Goal: Task Accomplishment & Management: Manage account settings

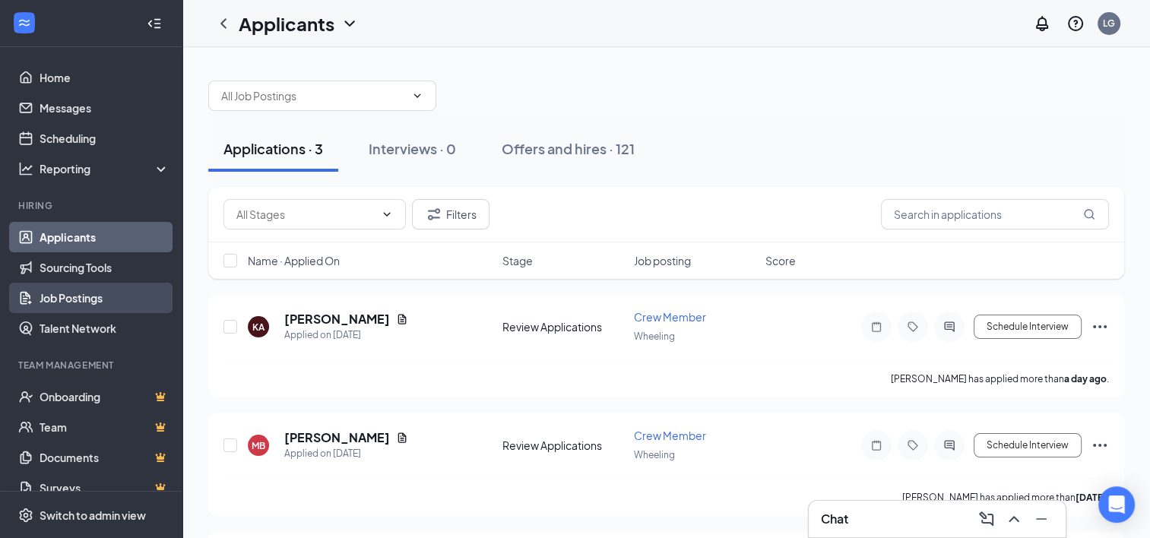
click at [88, 288] on link "Job Postings" at bounding box center [105, 298] width 130 height 30
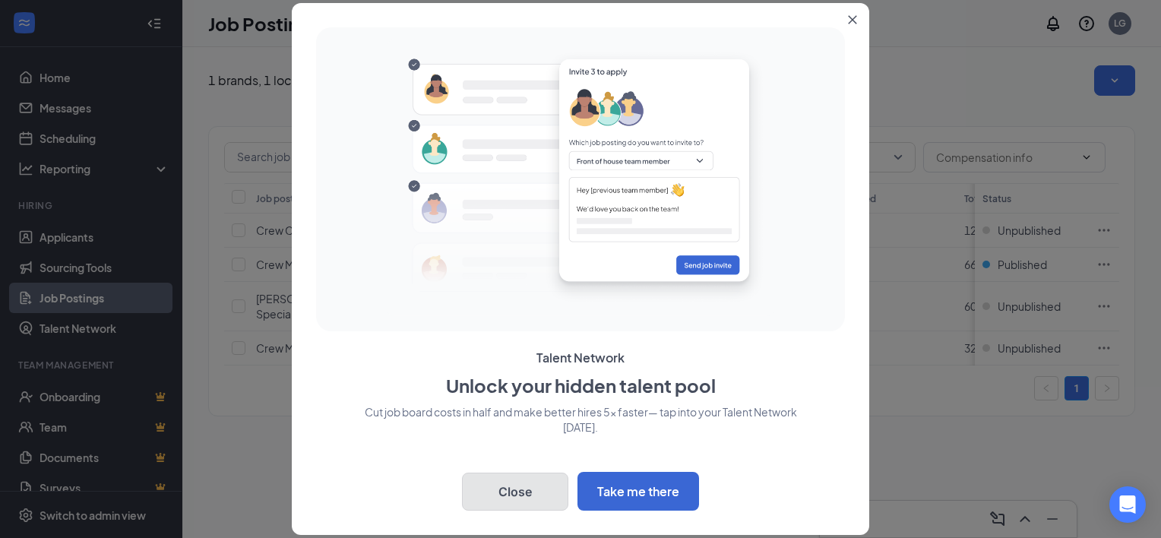
click at [521, 491] on button "Close" at bounding box center [515, 492] width 106 height 38
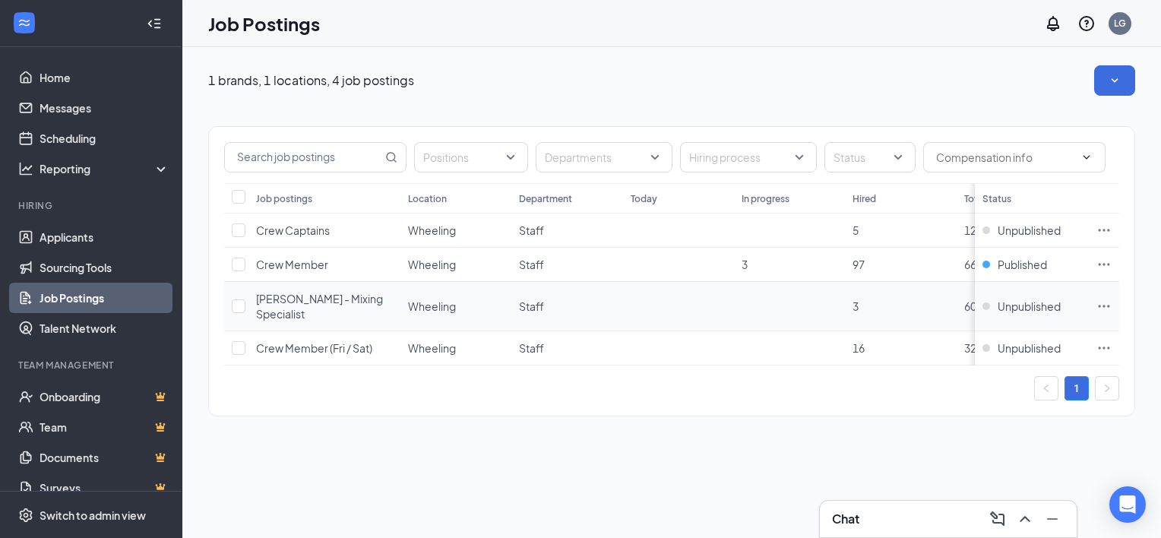
click at [1109, 305] on icon "Ellipses" at bounding box center [1104, 306] width 11 height 2
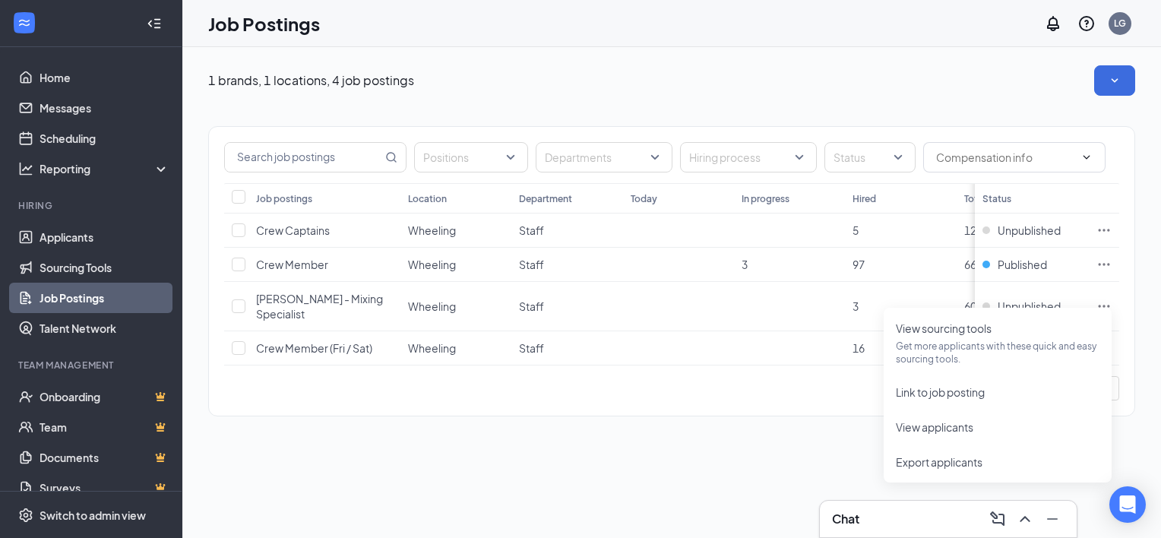
click at [796, 395] on div "Positions Departments Hiring process Status Job postings Location Department [D…" at bounding box center [671, 271] width 927 height 290
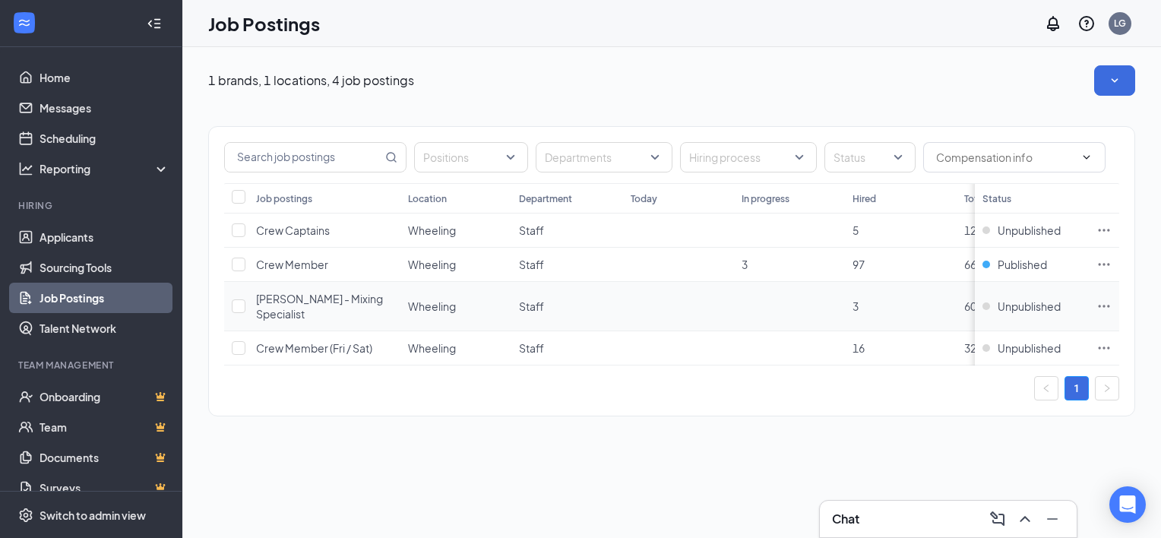
click at [339, 298] on span "[PERSON_NAME] - Mixing Specialist" at bounding box center [319, 306] width 127 height 29
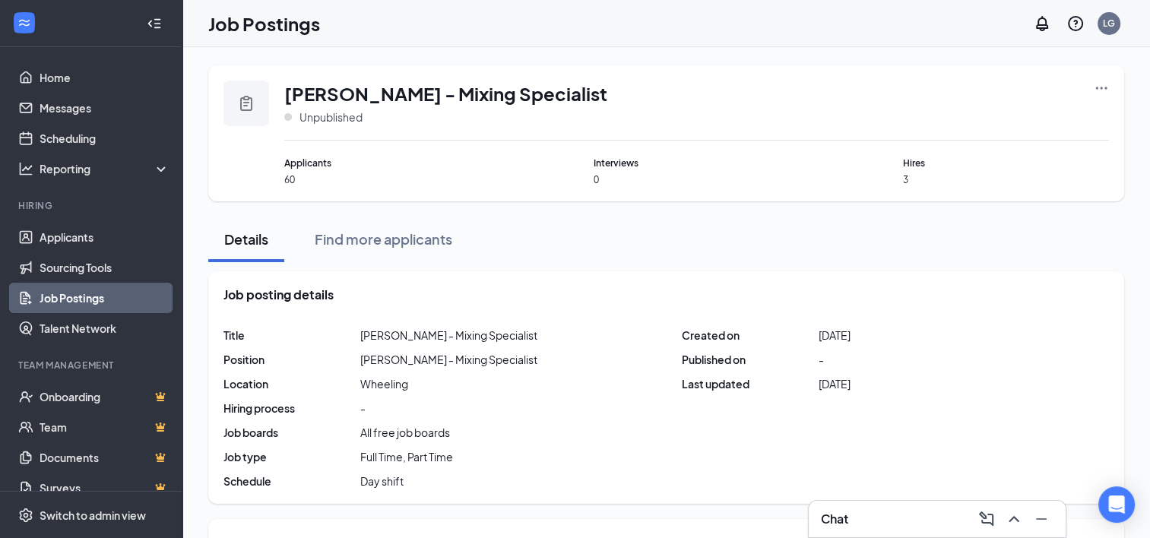
click at [1102, 93] on icon "Ellipses" at bounding box center [1100, 88] width 15 height 15
click at [1107, 99] on div "View sourcing tools Get more applicants with these quick and easy sourcing tool…" at bounding box center [994, 186] width 228 height 175
